Goal: Information Seeking & Learning: Learn about a topic

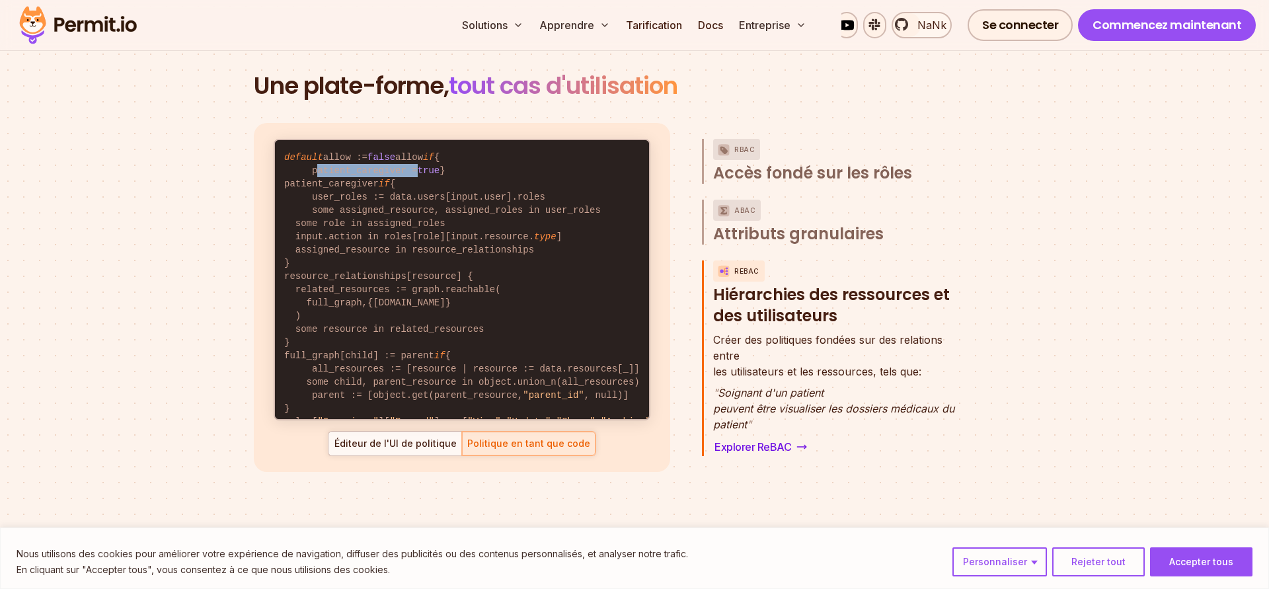
scroll to position [46, 0]
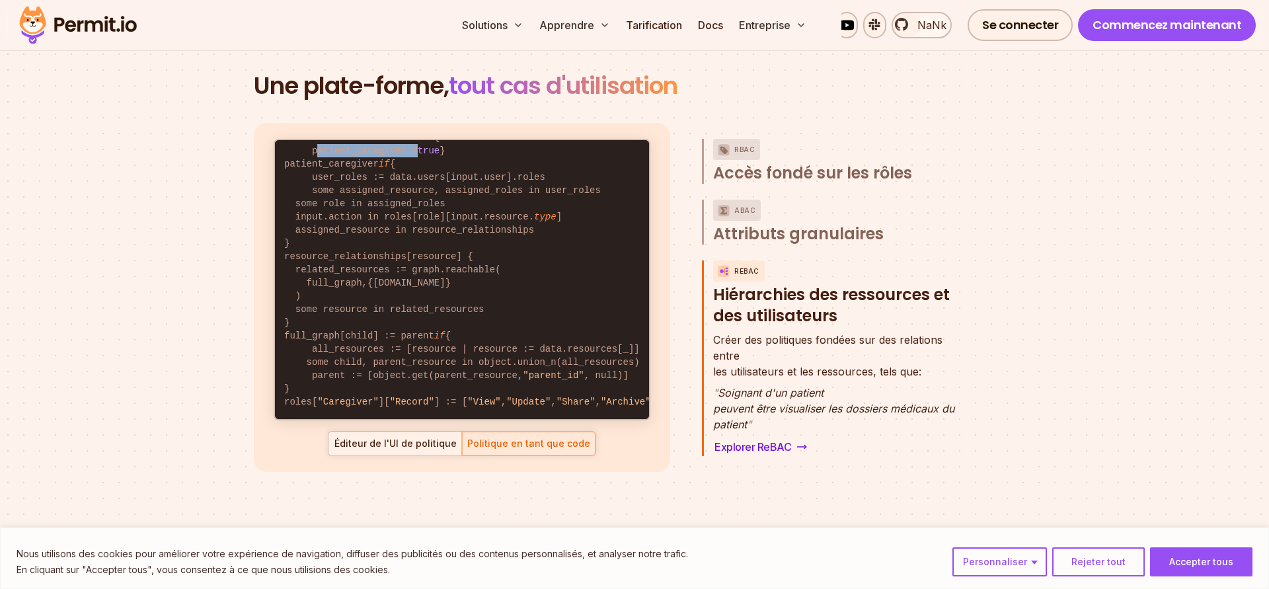
click at [398, 445] on div "Éditeur de l'UI de politique" at bounding box center [395, 443] width 123 height 13
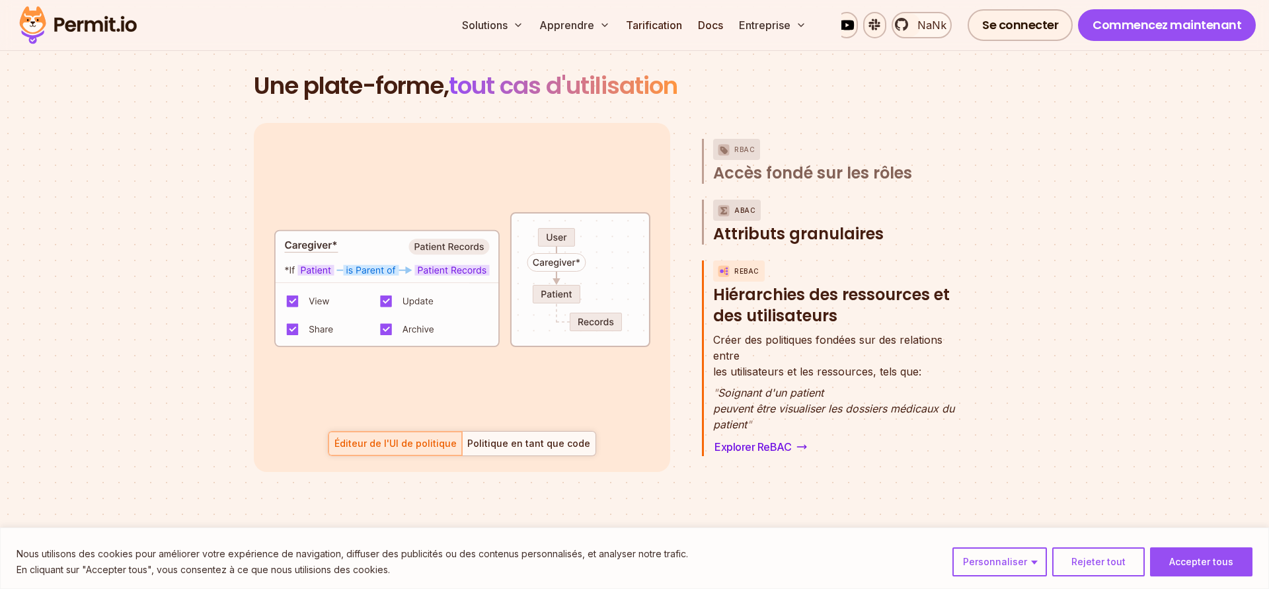
click at [737, 211] on p "ABAC" at bounding box center [744, 210] width 21 height 21
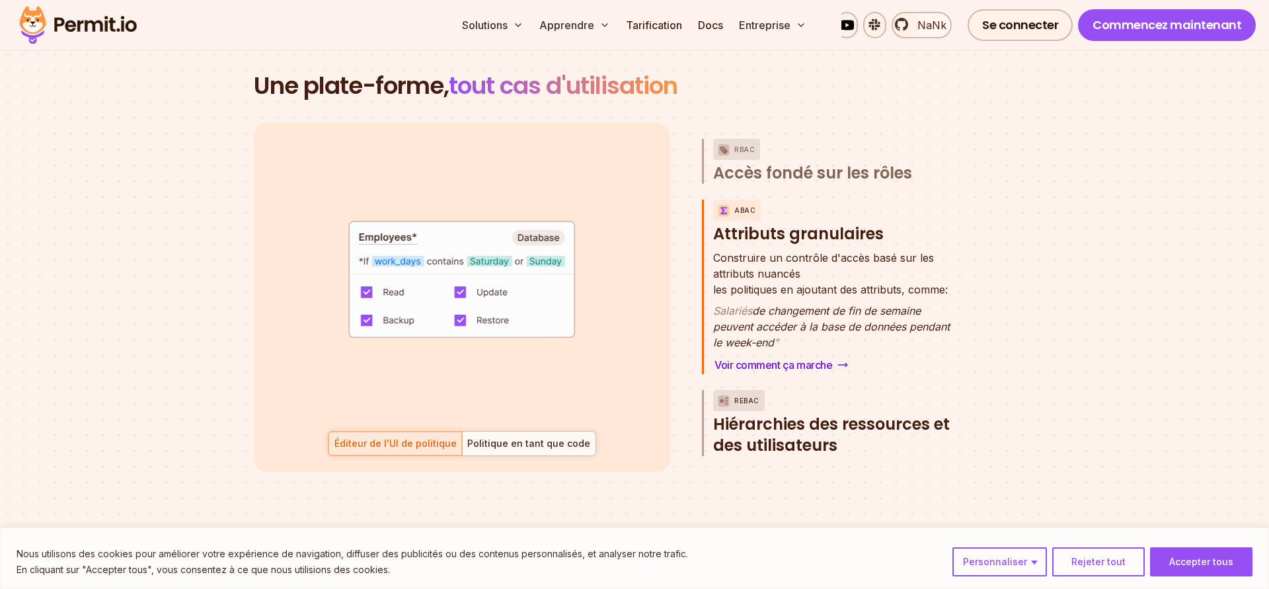
click at [751, 400] on p "ReBAC" at bounding box center [746, 400] width 25 height 21
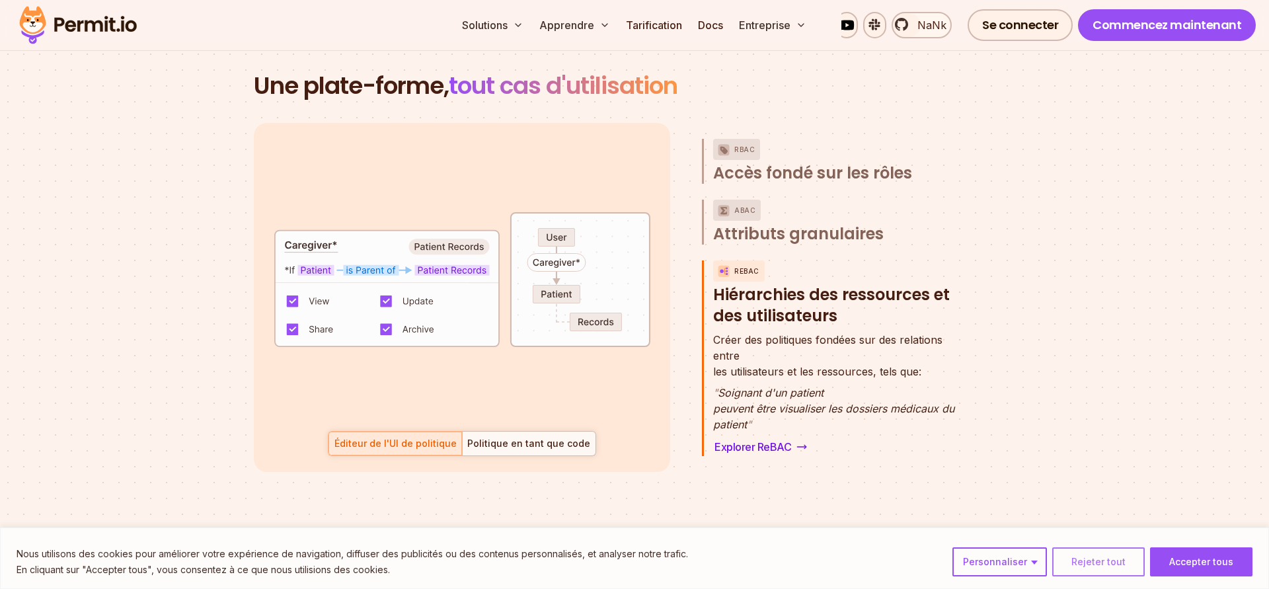
click at [1093, 565] on button "Rejeter tout" at bounding box center [1098, 561] width 93 height 29
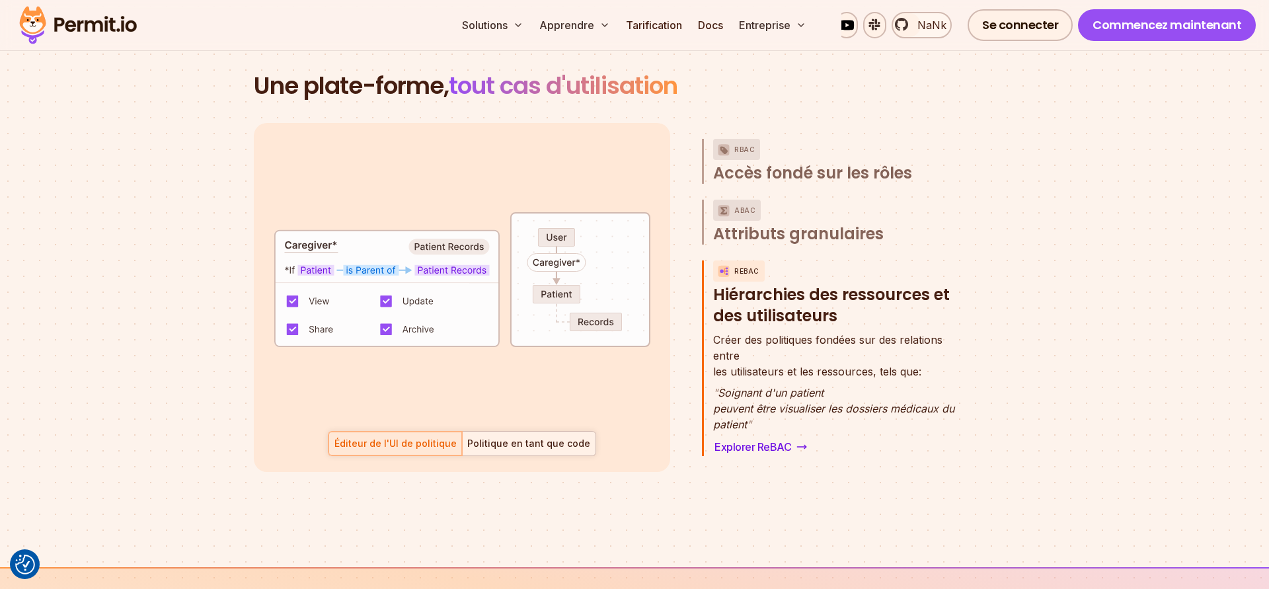
click at [547, 450] on div "Politique en tant que code" at bounding box center [528, 443] width 123 height 13
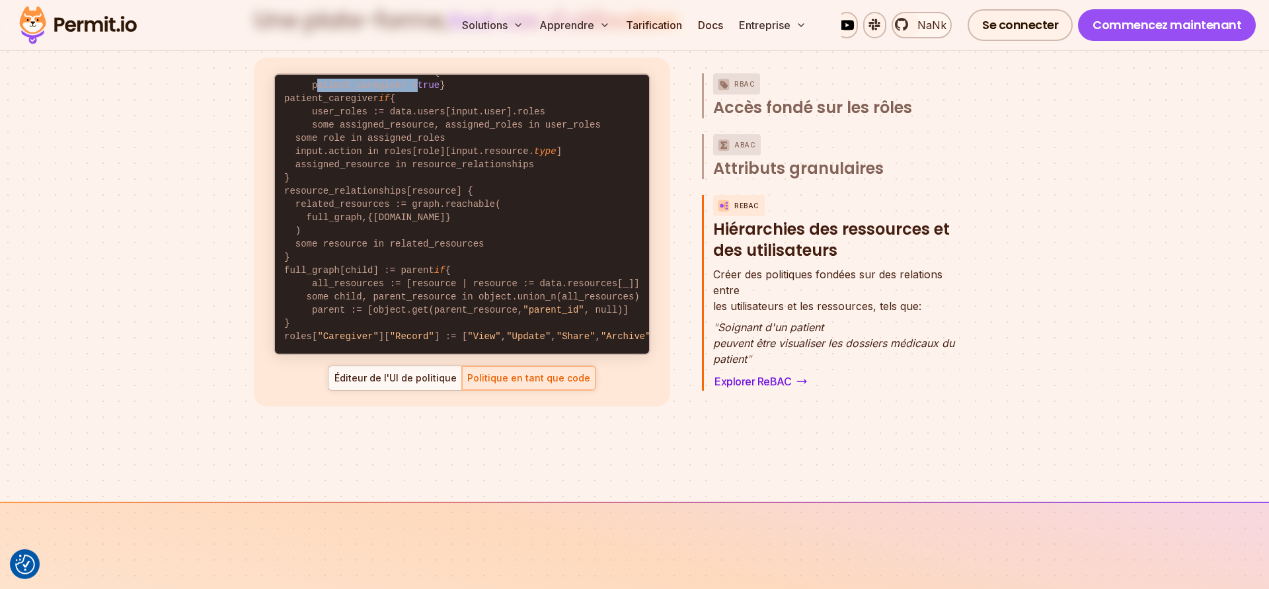
scroll to position [2022, 0]
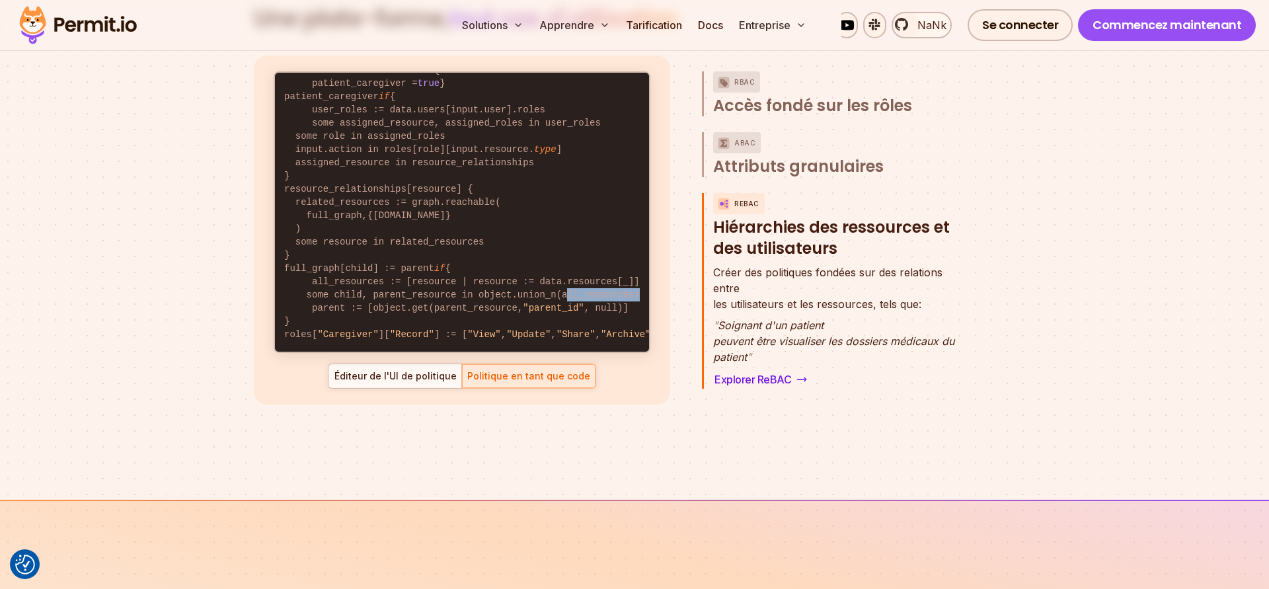
drag, startPoint x: 550, startPoint y: 294, endPoint x: 618, endPoint y: 294, distance: 68.1
click at [618, 294] on code "default allow := false allow if { patient_caregiver = true } patient_caregiver …" at bounding box center [462, 202] width 374 height 299
click at [400, 374] on div "Éditeur de l'UI de politique" at bounding box center [395, 375] width 123 height 13
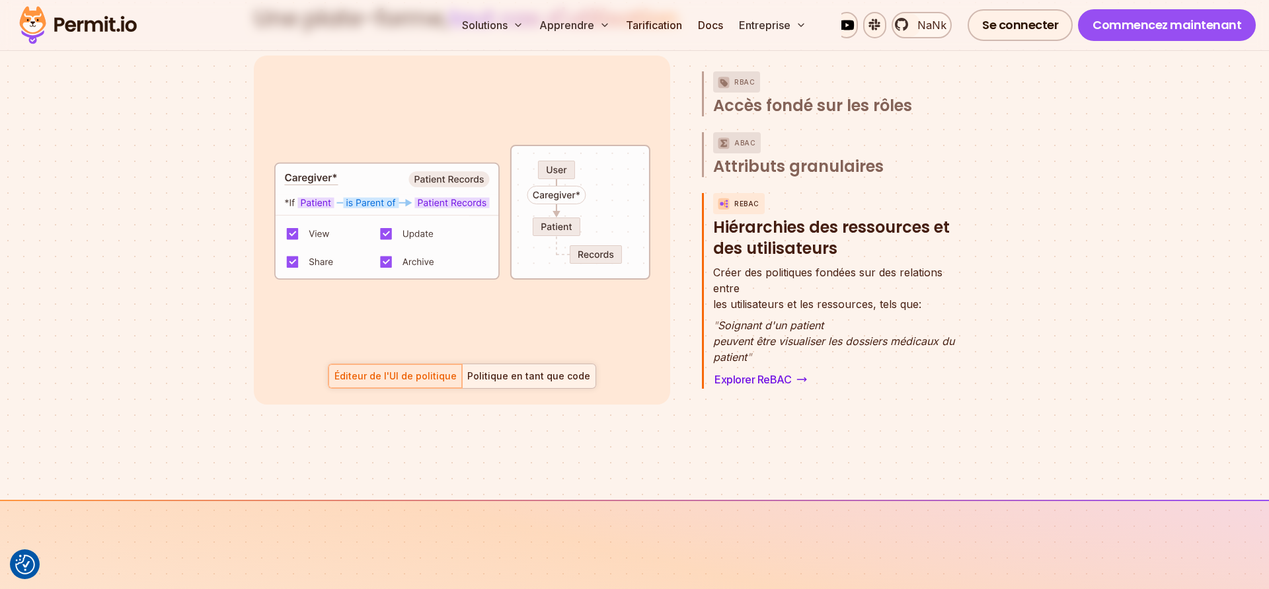
click at [533, 379] on div "Politique en tant que code" at bounding box center [528, 375] width 123 height 13
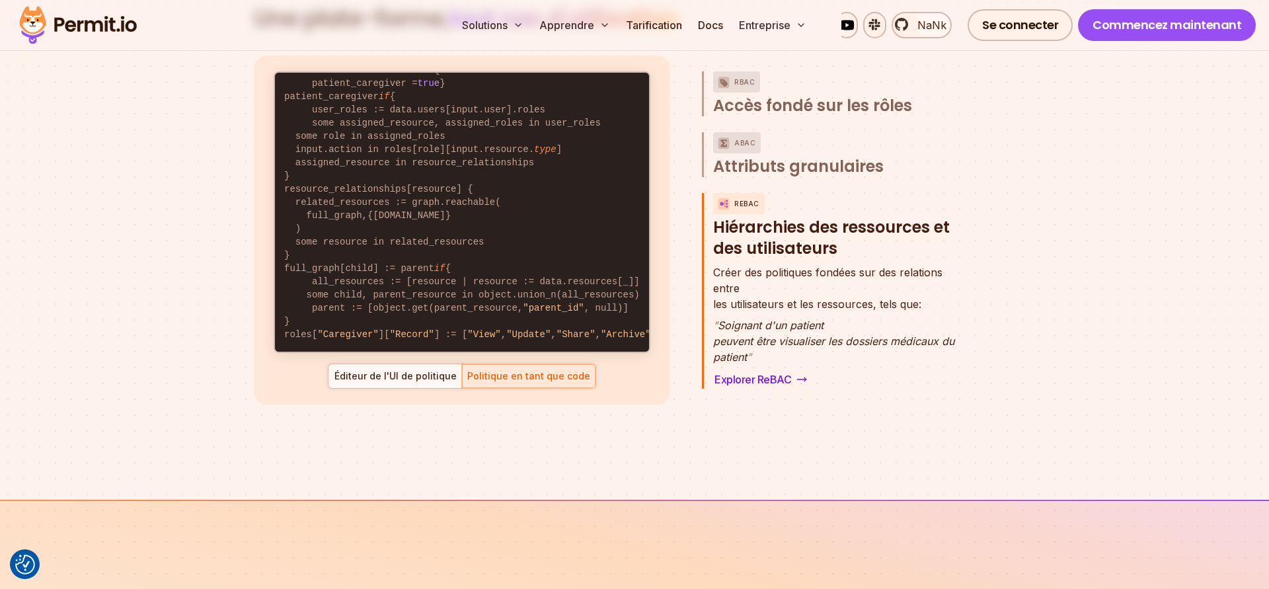
scroll to position [0, 5]
drag, startPoint x: 566, startPoint y: 337, endPoint x: 672, endPoint y: 328, distance: 106.7
click at [649, 328] on code "default allow := false allow if { patient_caregiver = true } patient_caregiver …" at bounding box center [462, 202] width 374 height 299
click at [592, 333] on code "default allow := false allow if { patient_caregiver = true } patient_caregiver …" at bounding box center [462, 202] width 374 height 299
click at [439, 168] on code "default allow := false allow if { patient_caregiver = true } patient_caregiver …" at bounding box center [462, 202] width 374 height 299
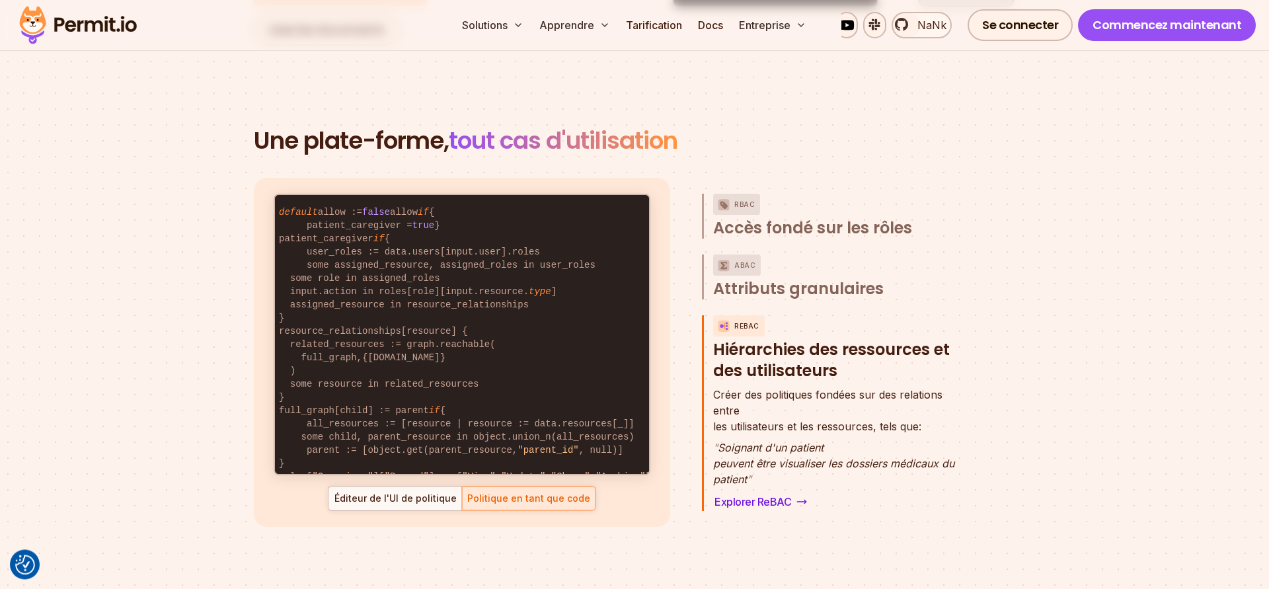
scroll to position [1887, 0]
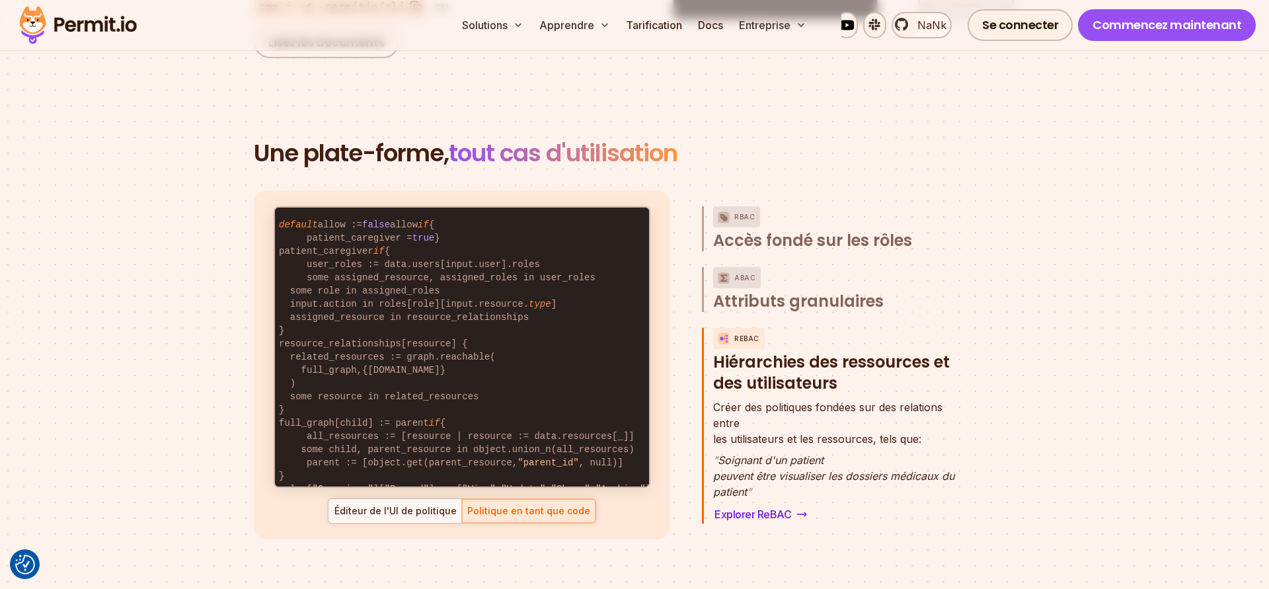
drag, startPoint x: 280, startPoint y: 225, endPoint x: 617, endPoint y: 484, distance: 425.0
click at [617, 484] on code "default allow := false allow if { patient_caregiver = true } patient_caregiver …" at bounding box center [462, 357] width 374 height 299
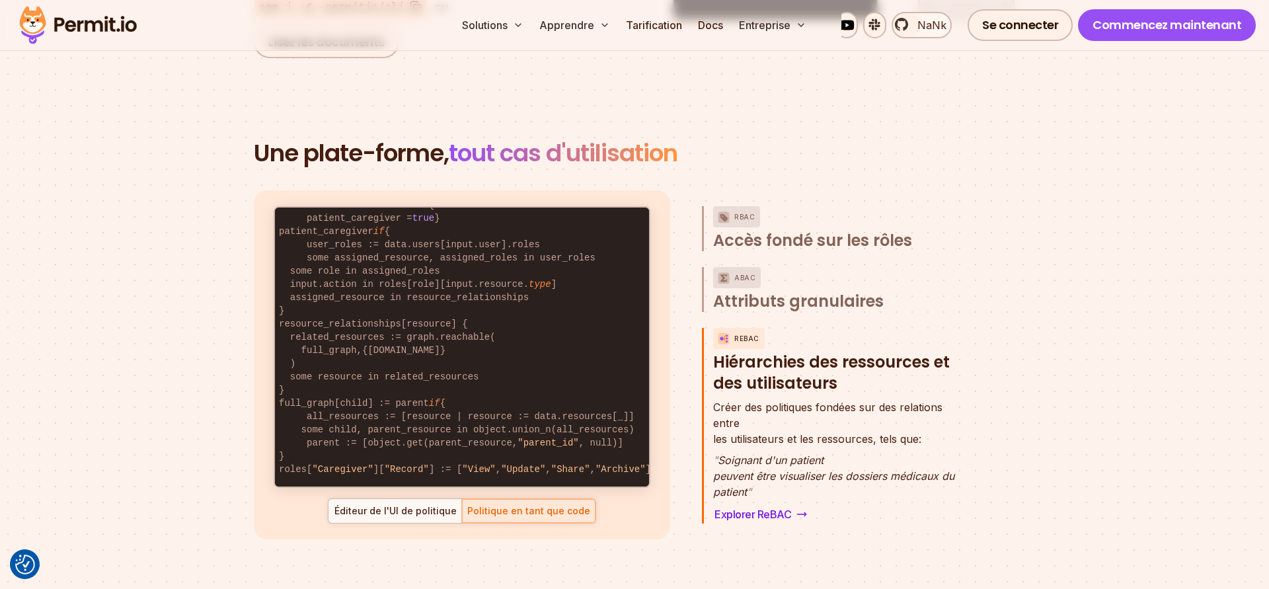
scroll to position [2060, 0]
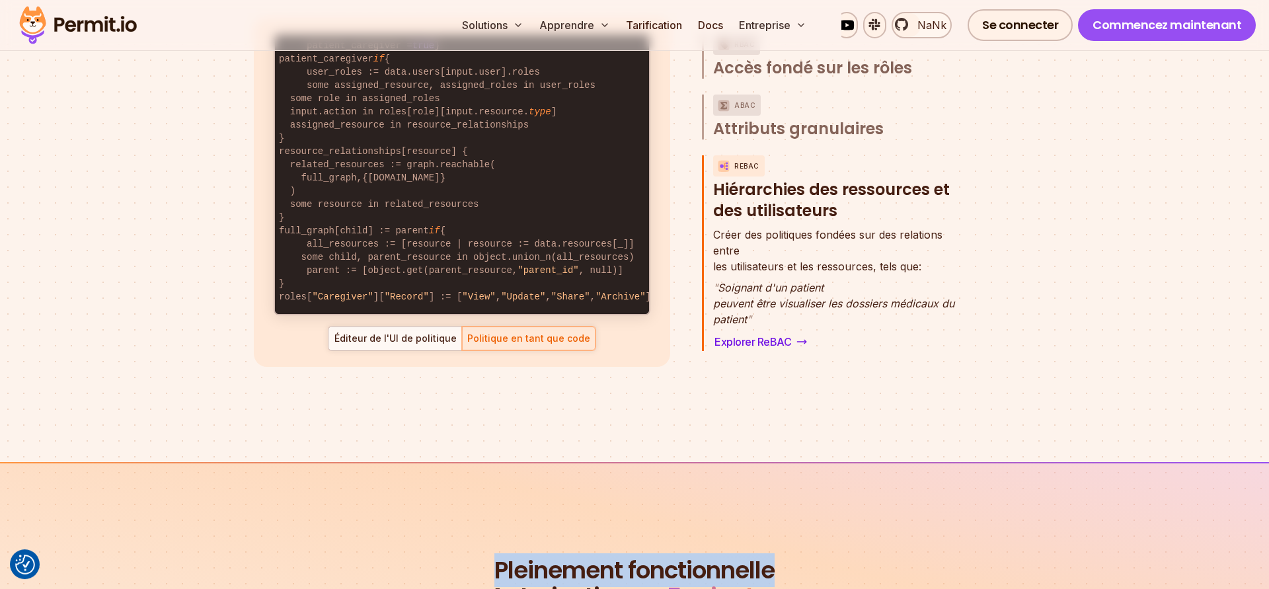
click at [579, 325] on div "default allow := false allow if { some role in data.users[input.user].roles act…" at bounding box center [462, 192] width 416 height 349
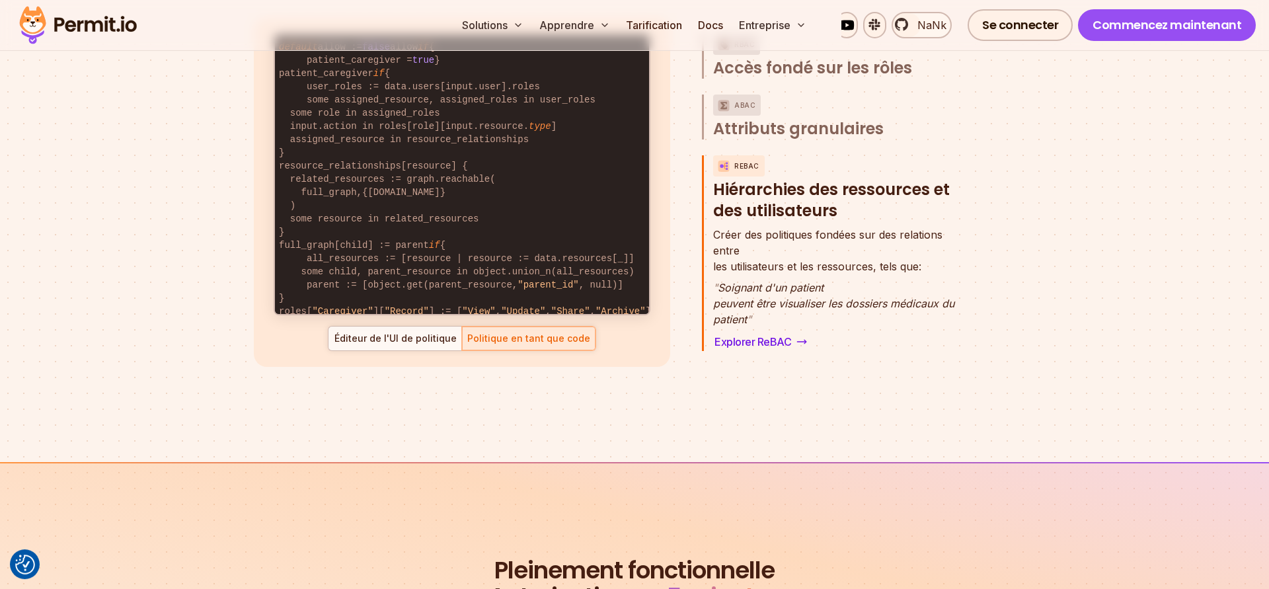
scroll to position [0, 0]
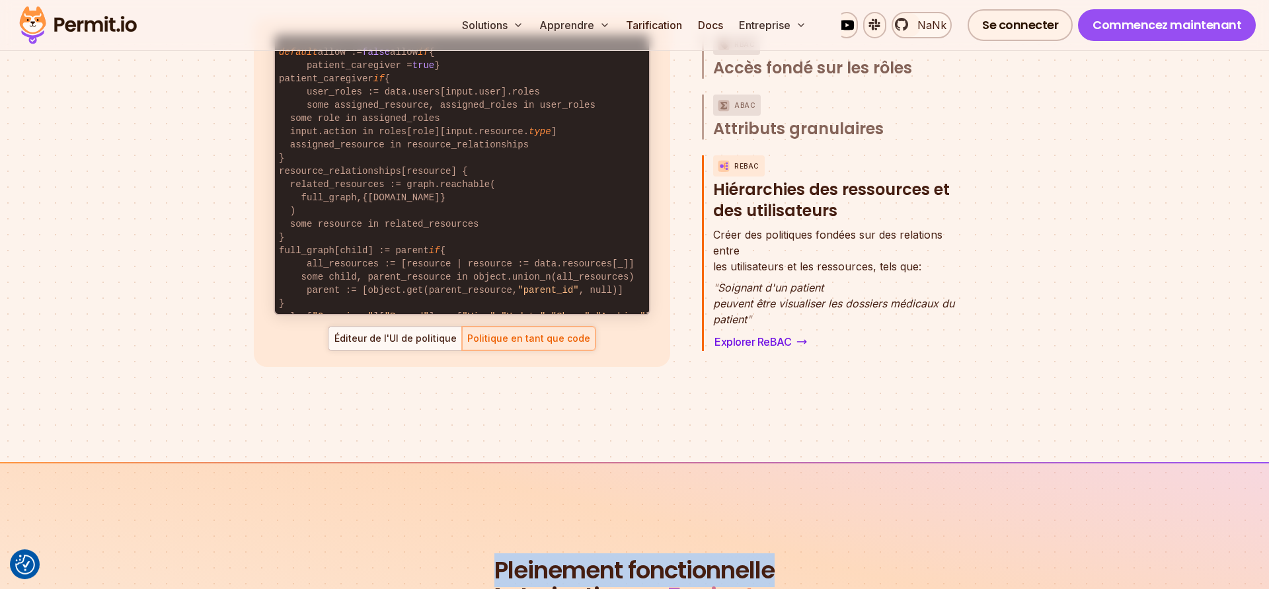
drag, startPoint x: 280, startPoint y: 52, endPoint x: 402, endPoint y: 264, distance: 245.4
click at [402, 264] on code "default allow := false allow if { patient_caregiver = true } patient_caregiver …" at bounding box center [462, 184] width 374 height 299
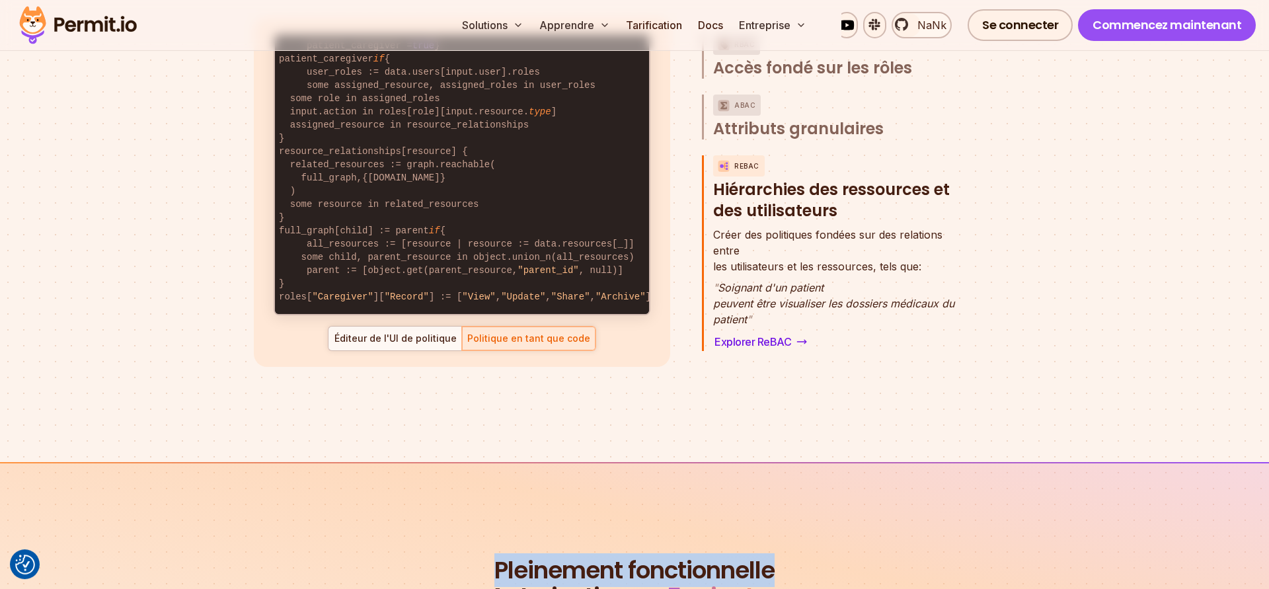
copy main "Éditeur de l'UI de politique Politique en tant que code Pleinement fonctionnelle"
click at [523, 338] on div "Éditeur de l'UI de politique Politique en tant que code" at bounding box center [462, 338] width 268 height 25
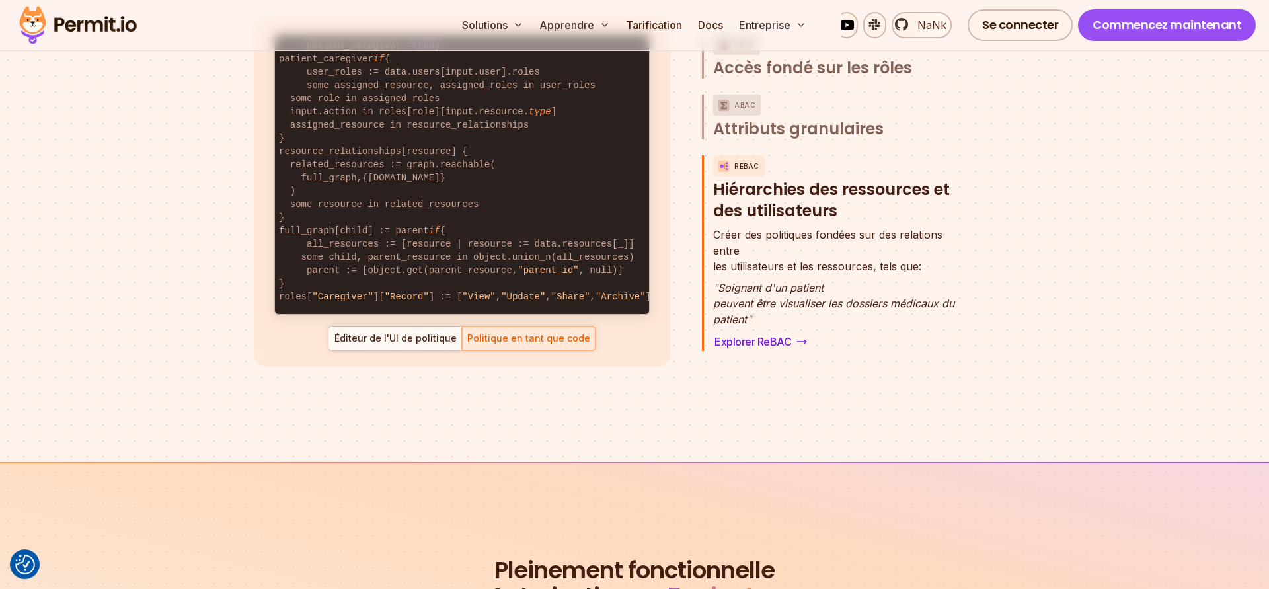
click at [419, 341] on div "Éditeur de l'UI de politique" at bounding box center [395, 338] width 123 height 13
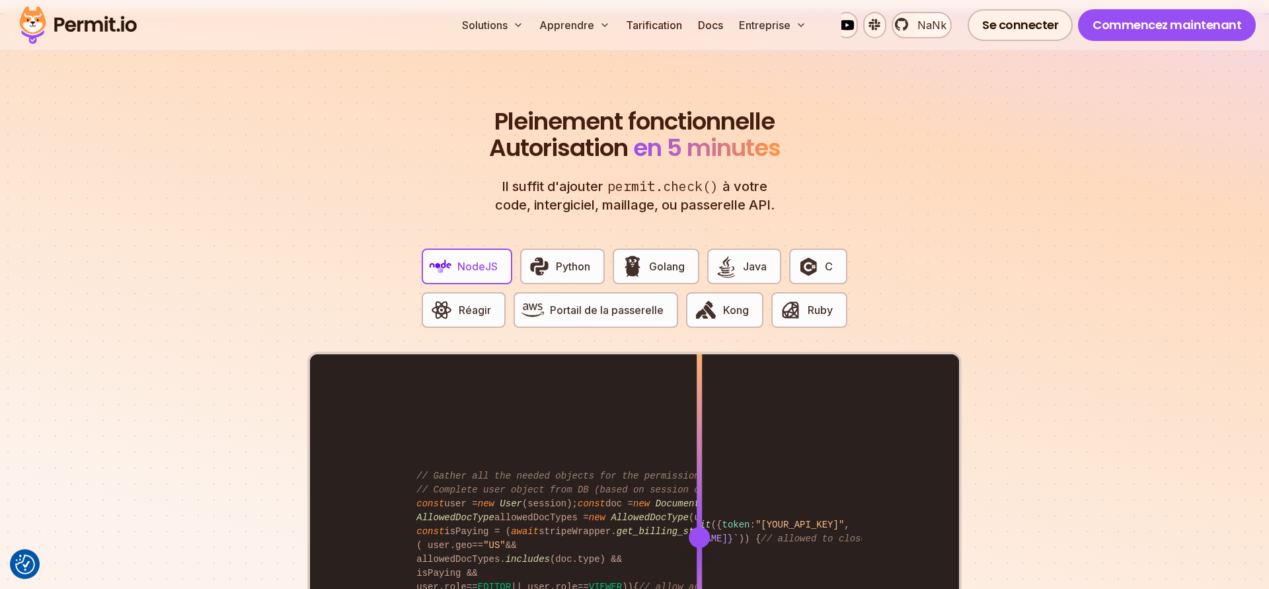
scroll to position [2667, 0]
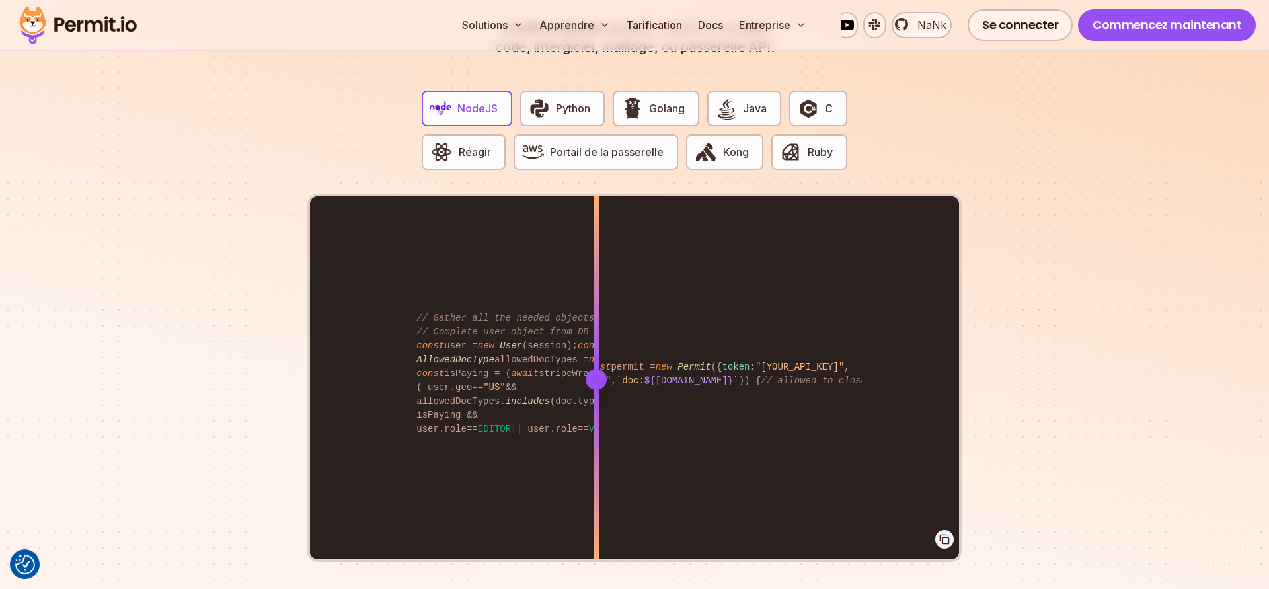
drag, startPoint x: 699, startPoint y: 381, endPoint x: 596, endPoint y: 393, distance: 103.1
click at [596, 393] on div at bounding box center [595, 378] width 5 height 365
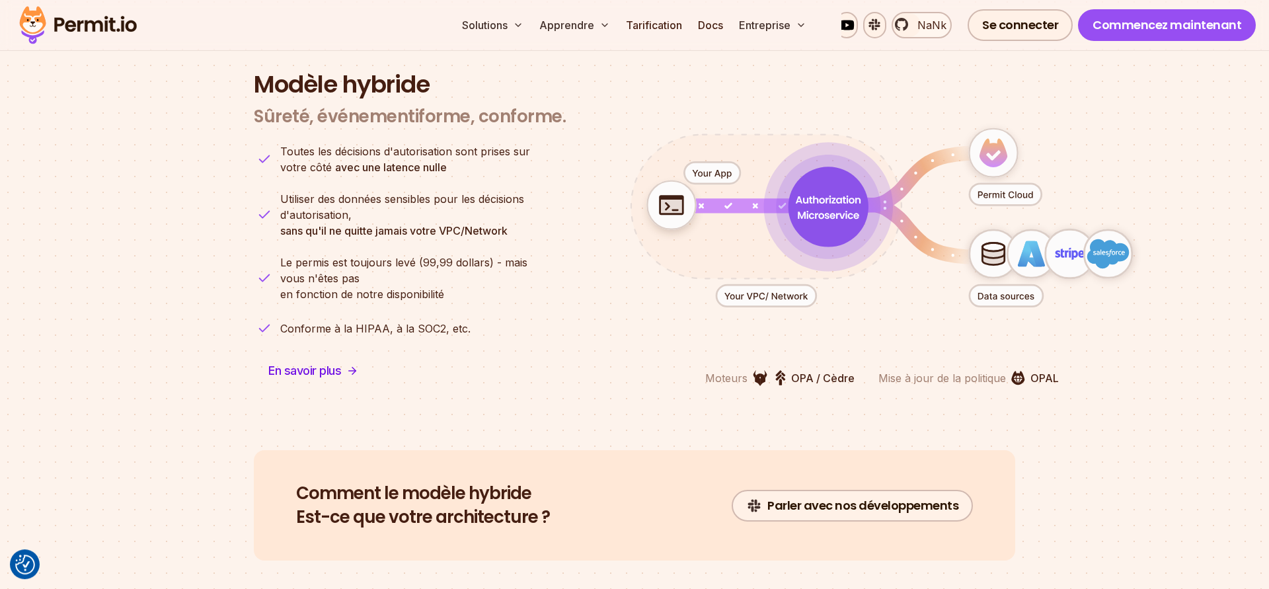
scroll to position [3341, 0]
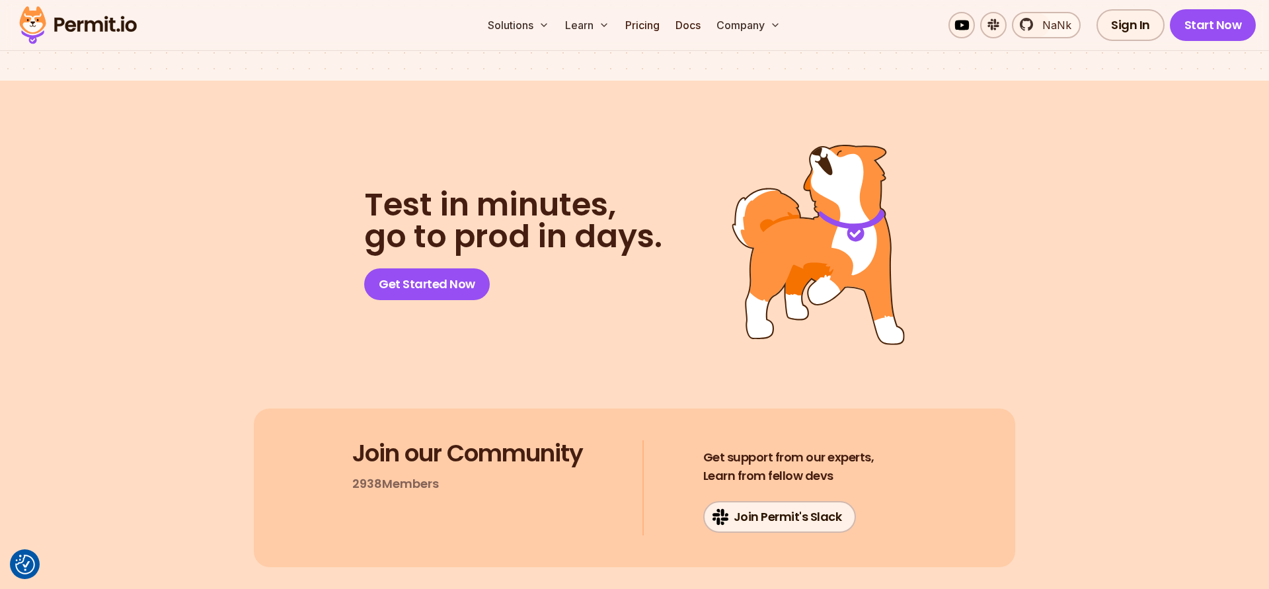
scroll to position [6373, 0]
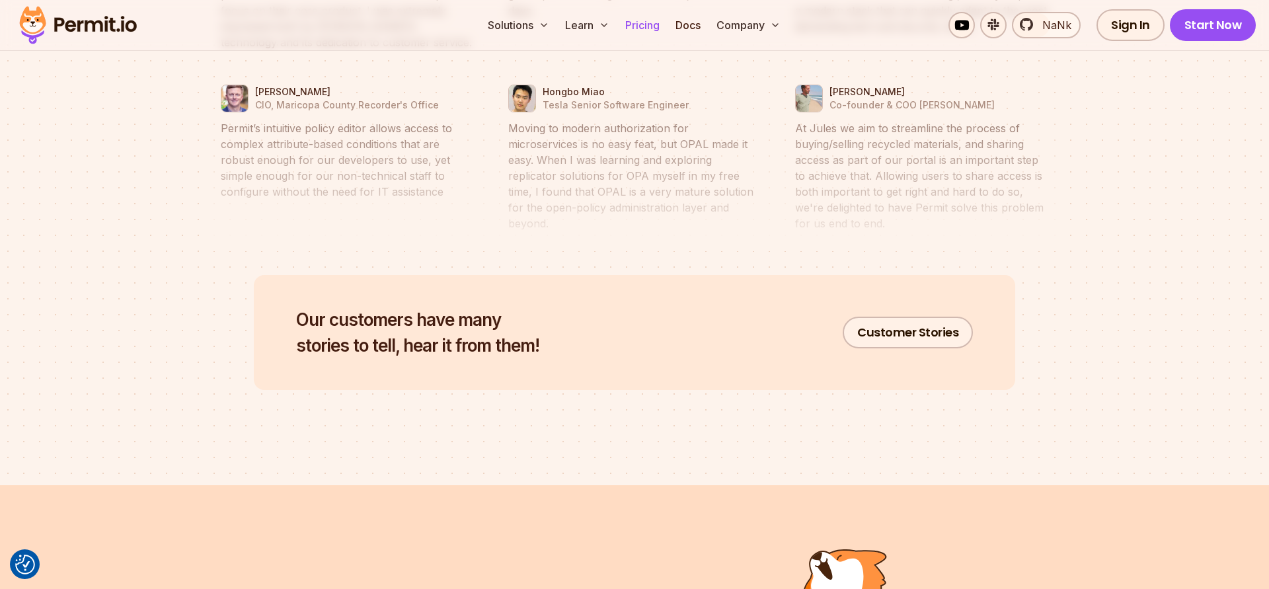
click at [646, 22] on link "Pricing" at bounding box center [642, 25] width 45 height 26
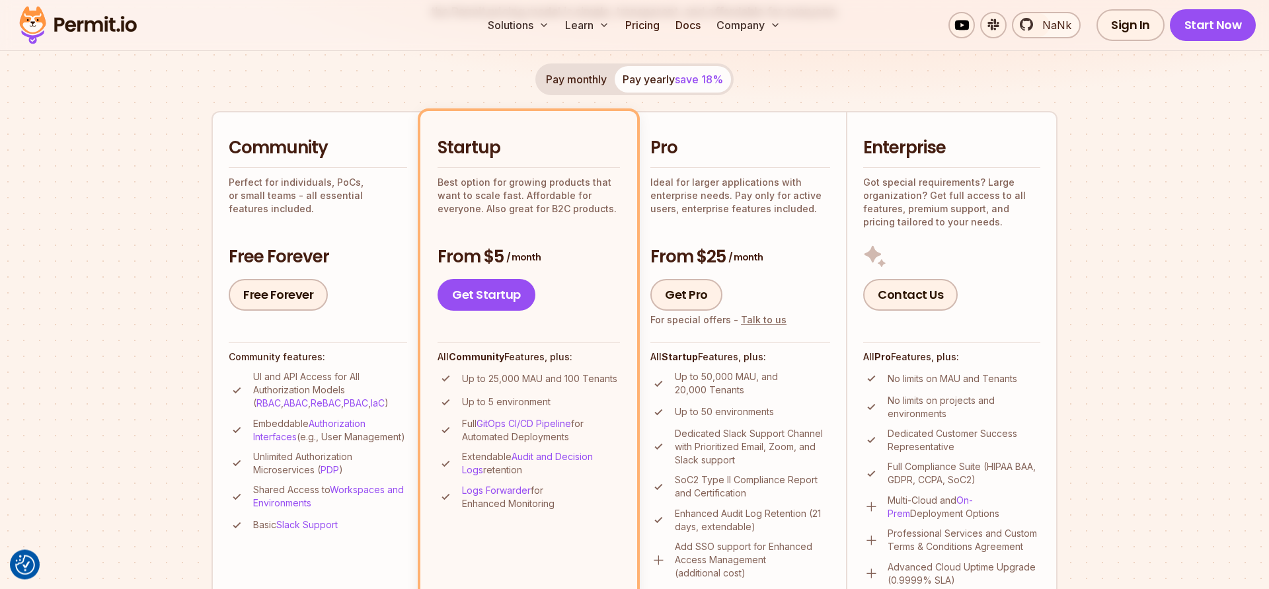
scroll to position [270, 0]
